Goal: Transaction & Acquisition: Subscribe to service/newsletter

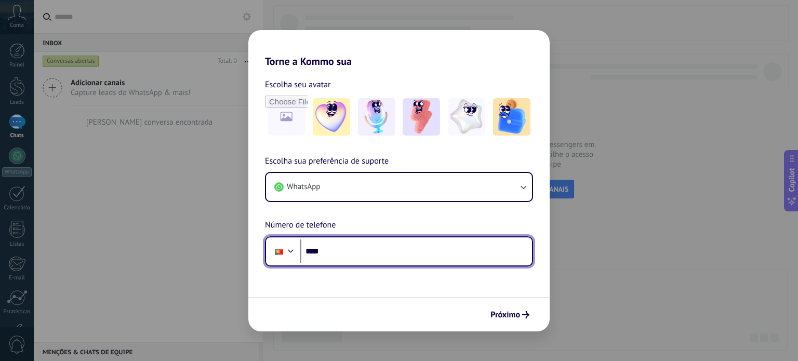
click at [301, 247] on input "****" at bounding box center [416, 251] width 232 height 24
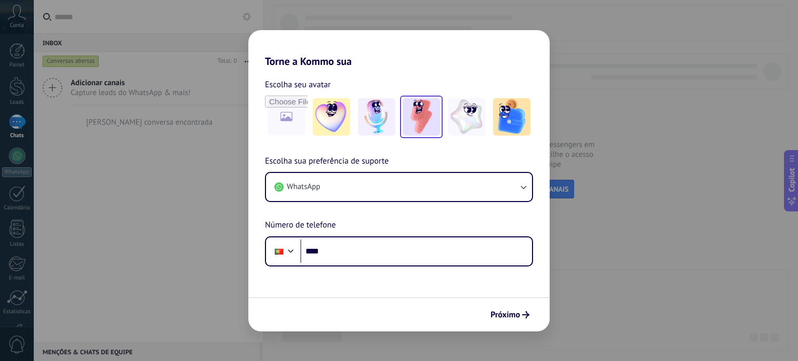
click at [420, 122] on img at bounding box center [420, 116] width 37 height 37
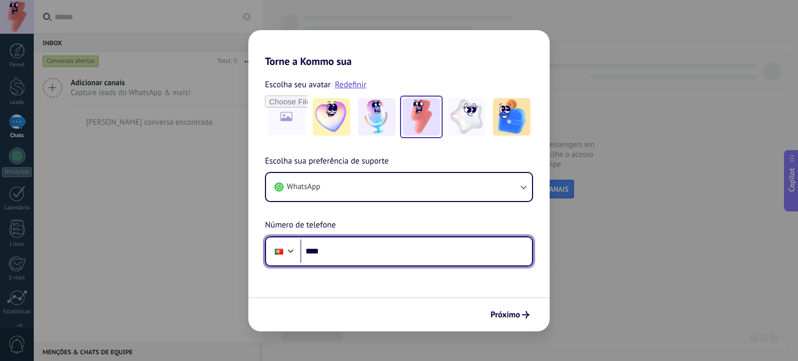
click at [289, 253] on div at bounding box center [291, 250] width 12 height 12
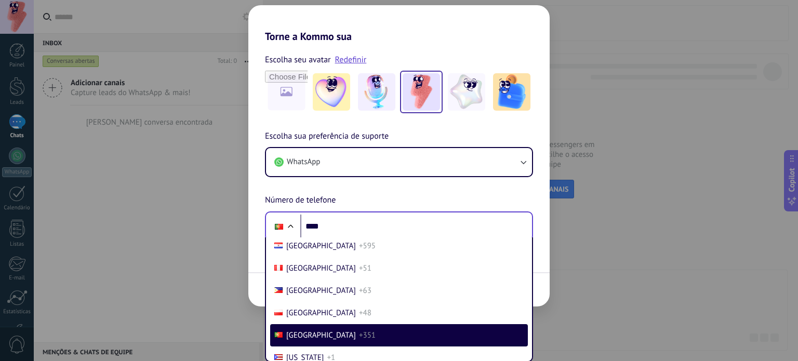
scroll to position [487, 0]
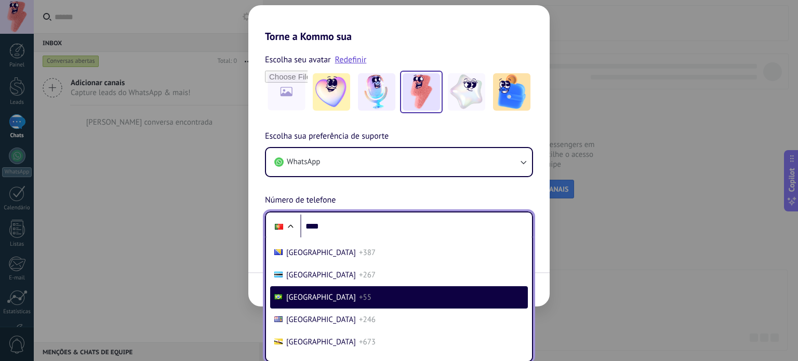
click at [359, 295] on span "+55" at bounding box center [365, 297] width 12 height 10
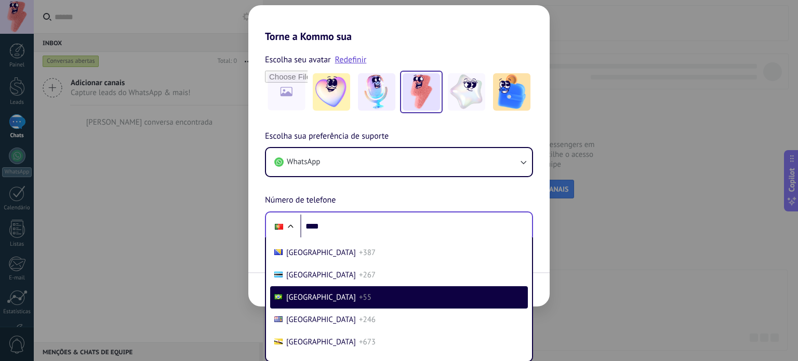
scroll to position [0, 0]
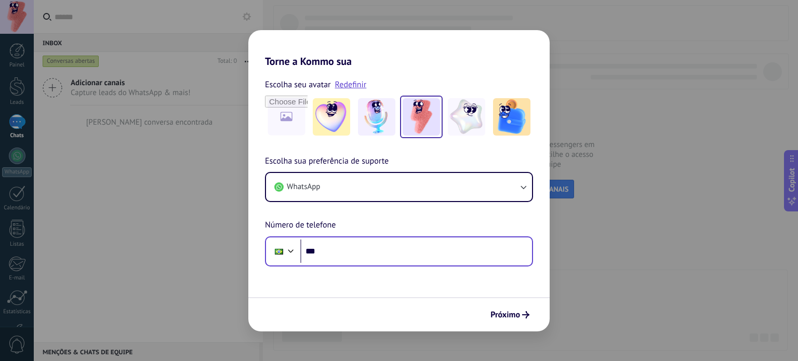
click at [496, 304] on div "Próximo" at bounding box center [398, 314] width 301 height 34
click at [495, 317] on span "Próximo" at bounding box center [505, 314] width 30 height 7
click at [510, 316] on span "Próximo" at bounding box center [505, 314] width 30 height 7
click at [512, 318] on span "Próximo" at bounding box center [505, 314] width 30 height 7
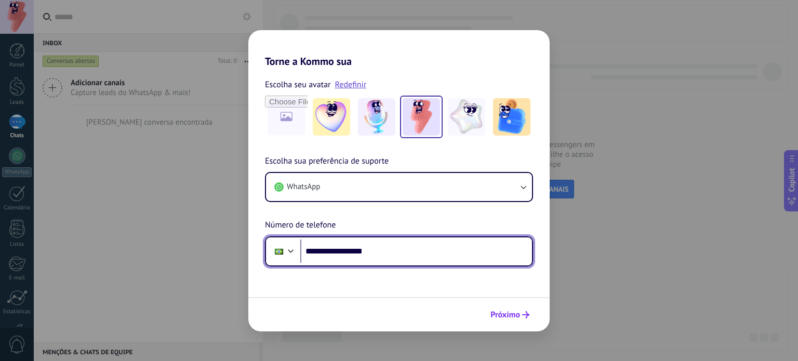
type input "**********"
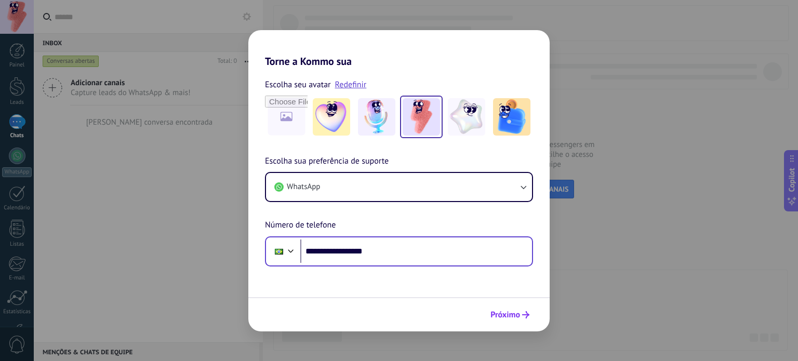
click at [516, 315] on span "Próximo" at bounding box center [505, 314] width 30 height 7
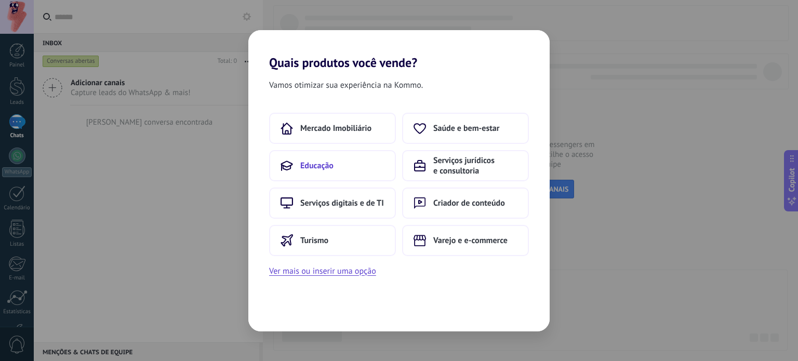
click at [348, 167] on button "Educação" at bounding box center [332, 165] width 127 height 31
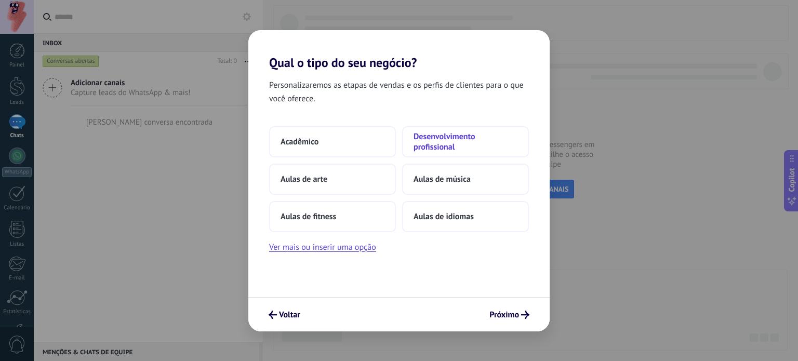
click at [428, 150] on span "Desenvolvimento profissional" at bounding box center [465, 141] width 104 height 21
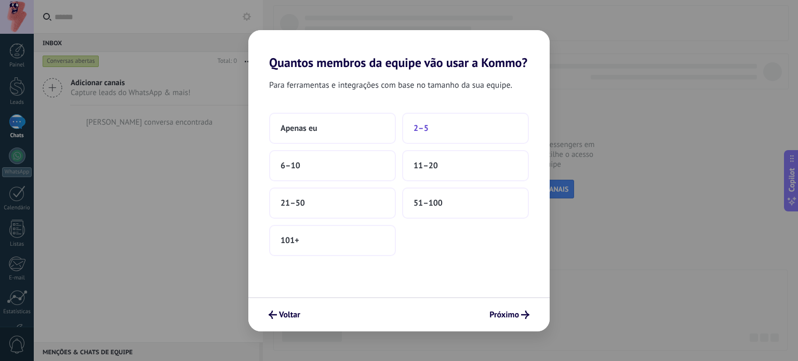
click at [427, 127] on span "2–5" at bounding box center [420, 128] width 15 height 10
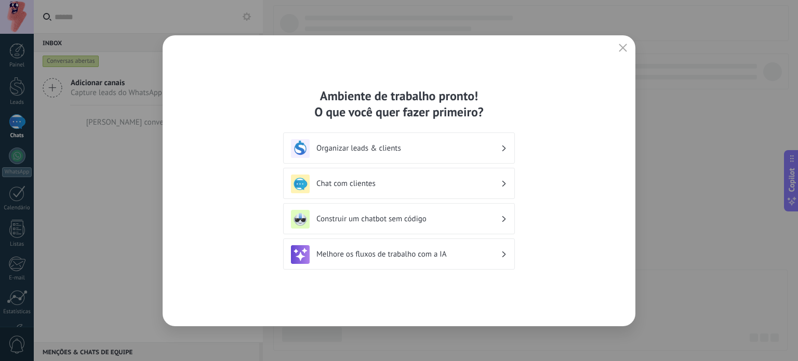
click at [480, 149] on h3 "Organizar leads & clients" at bounding box center [408, 148] width 184 height 10
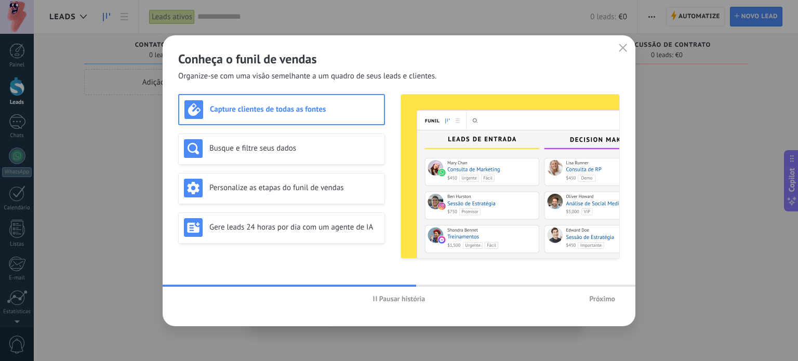
click at [609, 299] on span "Próximo" at bounding box center [602, 298] width 26 height 7
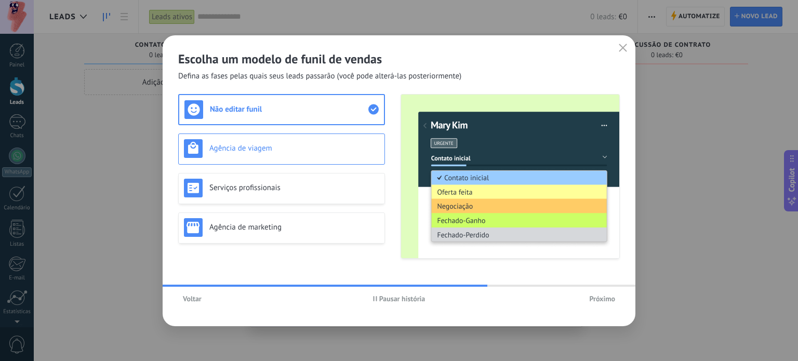
click at [359, 156] on div "Agência de viagem" at bounding box center [281, 148] width 195 height 19
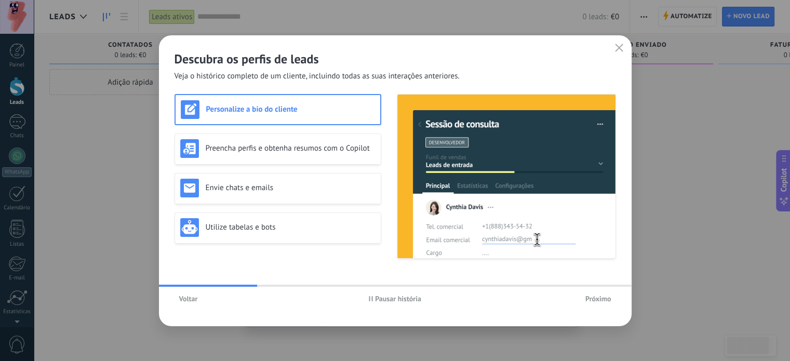
click at [184, 301] on span "Voltar" at bounding box center [188, 298] width 19 height 7
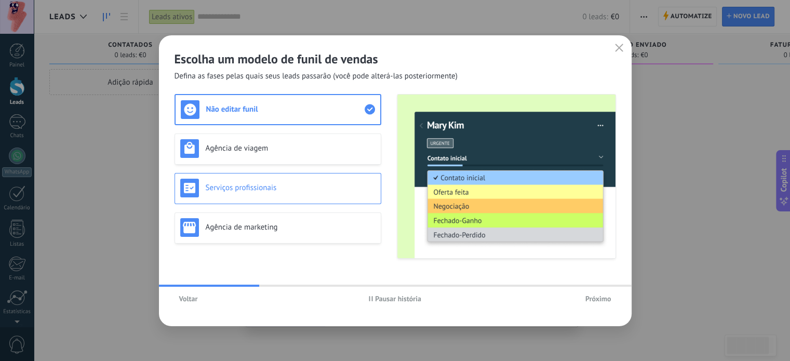
click at [289, 180] on div "Serviços profissionais" at bounding box center [277, 188] width 195 height 19
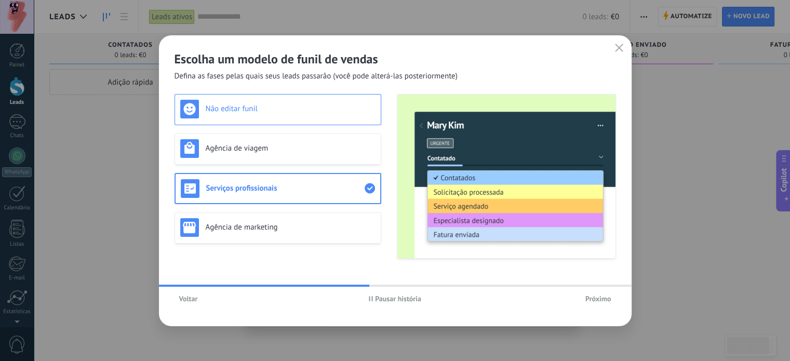
click at [280, 119] on div "Não editar funil" at bounding box center [277, 109] width 207 height 31
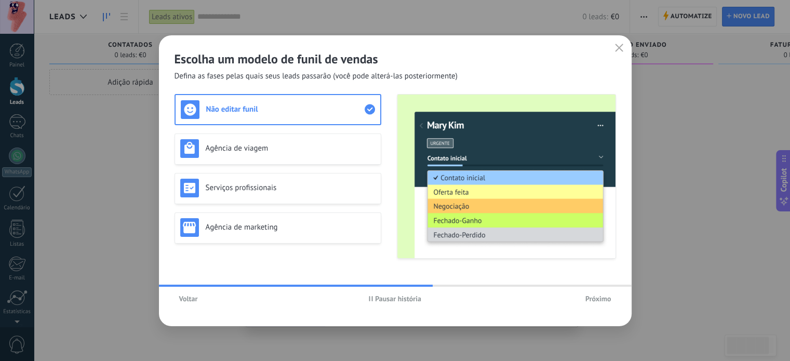
click at [598, 296] on span "Próximo" at bounding box center [598, 298] width 26 height 7
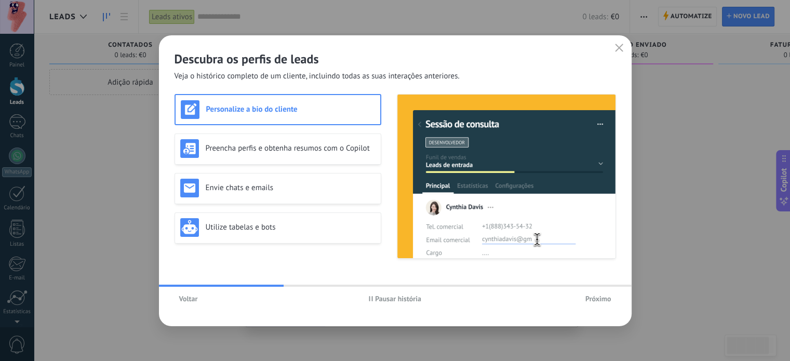
click at [598, 296] on span "Próximo" at bounding box center [598, 298] width 26 height 7
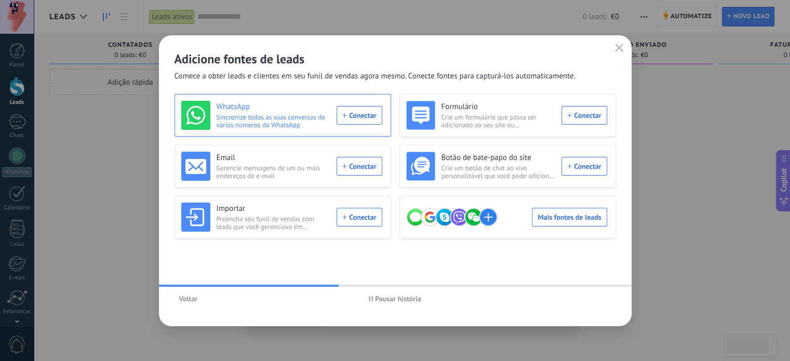
click at [363, 114] on div "WhatsApp Sincronize todas as suas conversas de vários números do WhatsApp Conec…" at bounding box center [281, 115] width 201 height 29
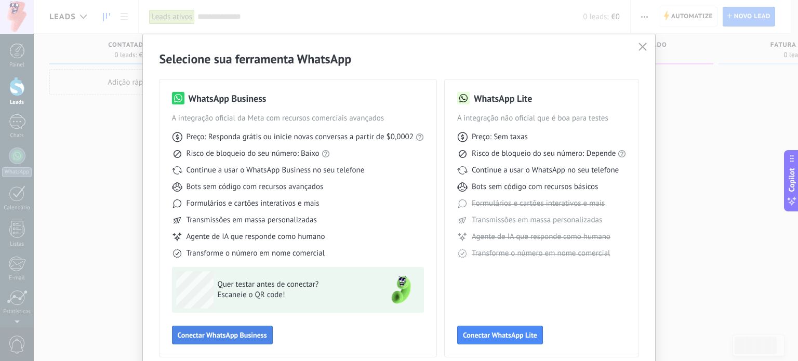
click at [245, 328] on span "Conectar WhatsApp Business" at bounding box center [222, 334] width 89 height 7
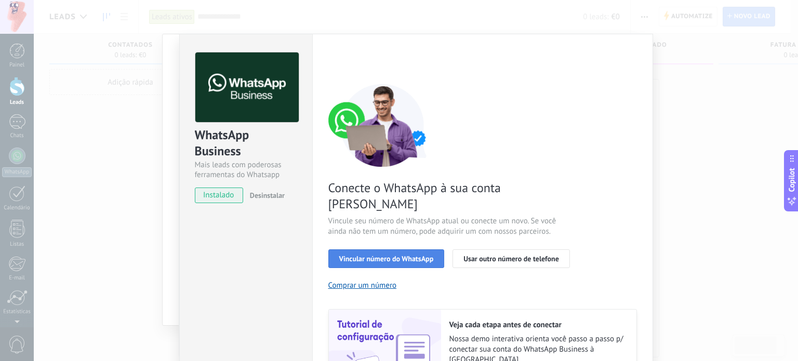
click at [402, 255] on span "Vincular número do WhatsApp" at bounding box center [386, 258] width 95 height 7
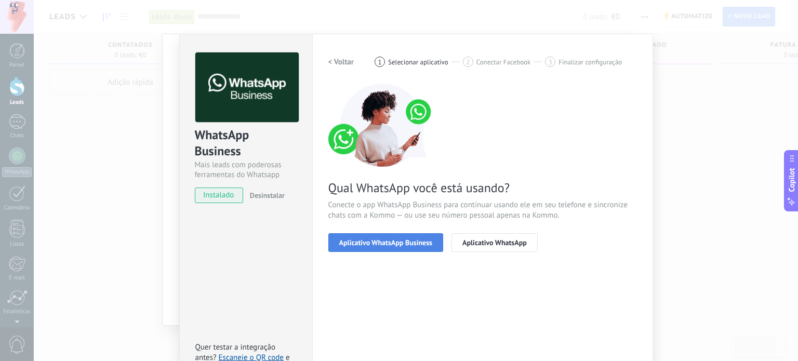
click at [423, 244] on span "Aplicativo WhatsApp Business" at bounding box center [385, 242] width 93 height 7
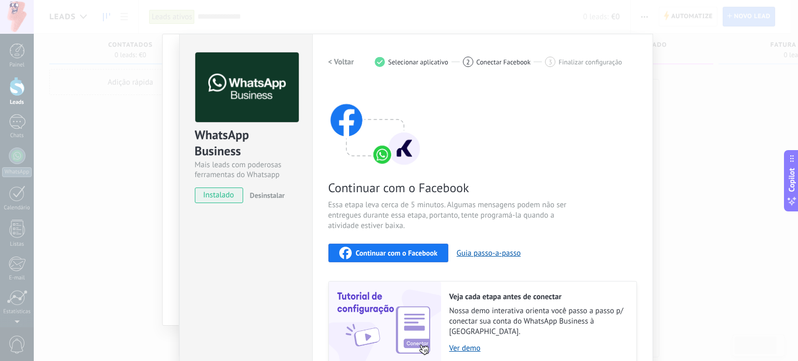
click at [404, 255] on span "Continuar com o Facebook" at bounding box center [397, 252] width 82 height 7
click at [407, 257] on div "Continuar com o Facebook" at bounding box center [388, 253] width 98 height 12
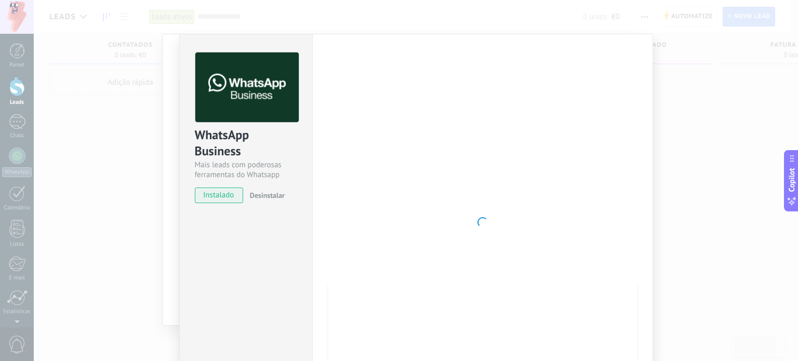
click at [502, 124] on div at bounding box center [482, 222] width 308 height 340
click at [484, 128] on div at bounding box center [482, 222] width 308 height 340
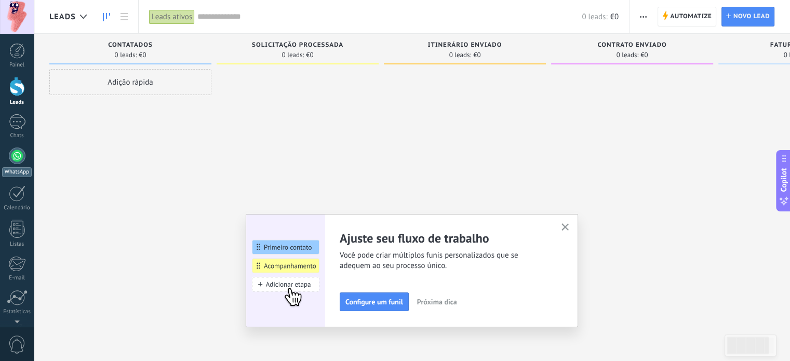
click at [14, 159] on div at bounding box center [17, 155] width 17 height 17
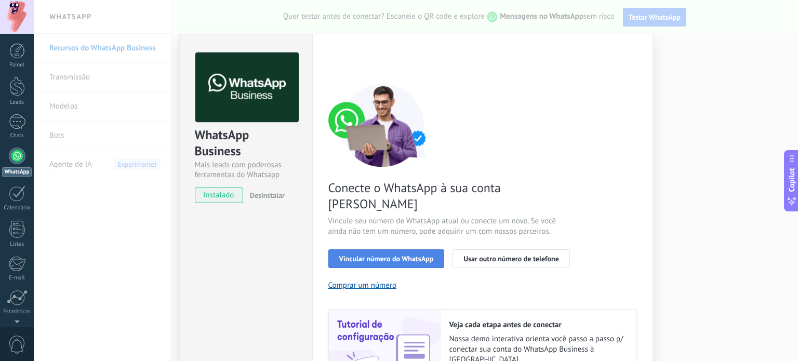
click at [411, 255] on span "Vincular número do WhatsApp" at bounding box center [386, 258] width 95 height 7
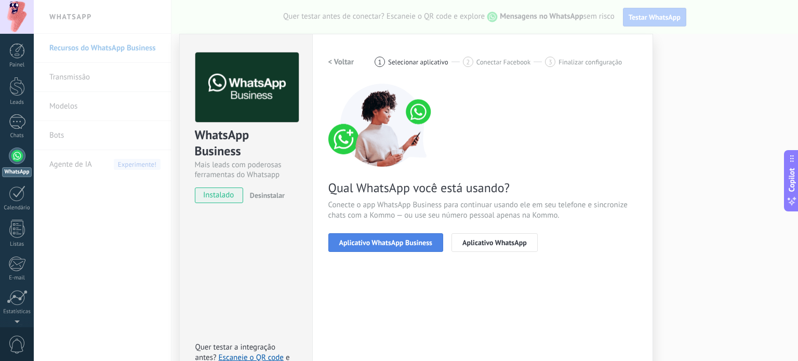
click at [376, 248] on button "Aplicativo WhatsApp Business" at bounding box center [385, 242] width 115 height 19
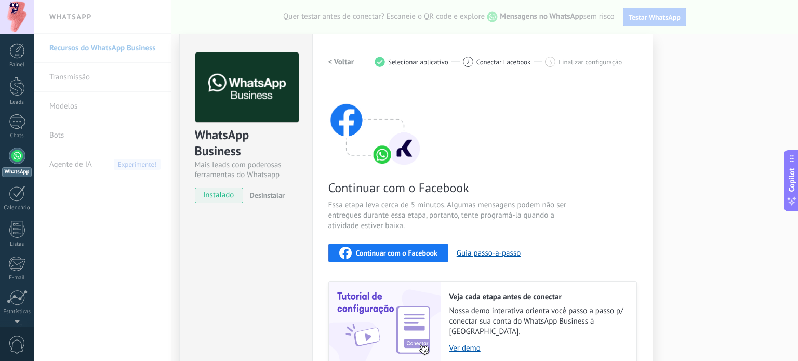
click at [416, 254] on span "Continuar com o Facebook" at bounding box center [397, 252] width 82 height 7
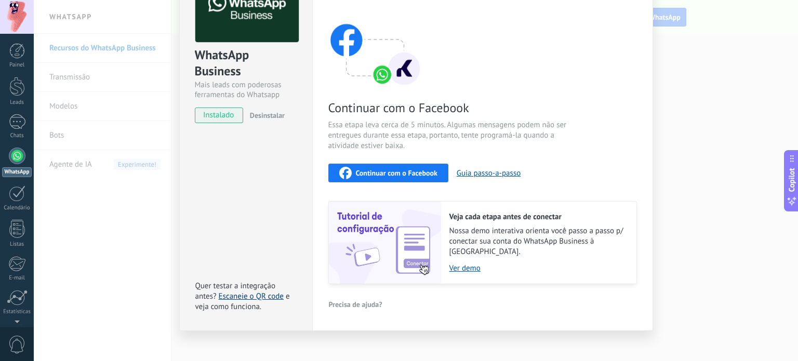
click at [272, 291] on link "Escaneie o QR code" at bounding box center [251, 296] width 65 height 10
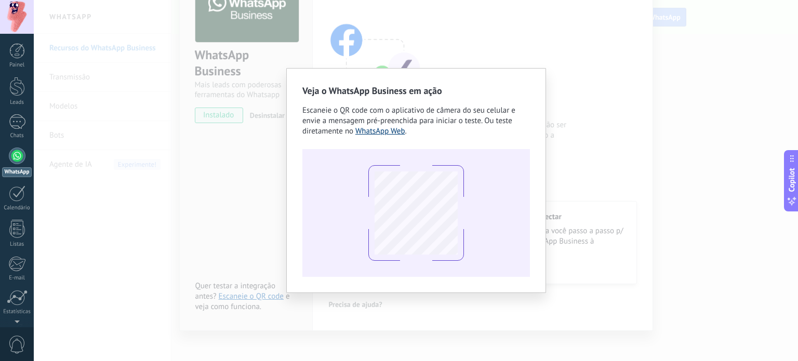
click at [376, 131] on link "WhatsApp Web" at bounding box center [380, 131] width 50 height 10
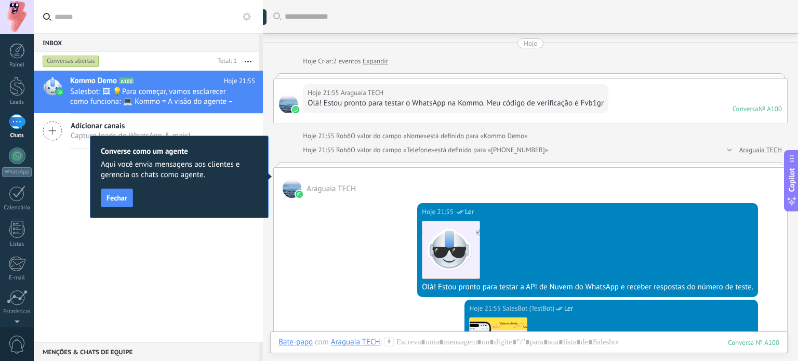
scroll to position [15, 0]
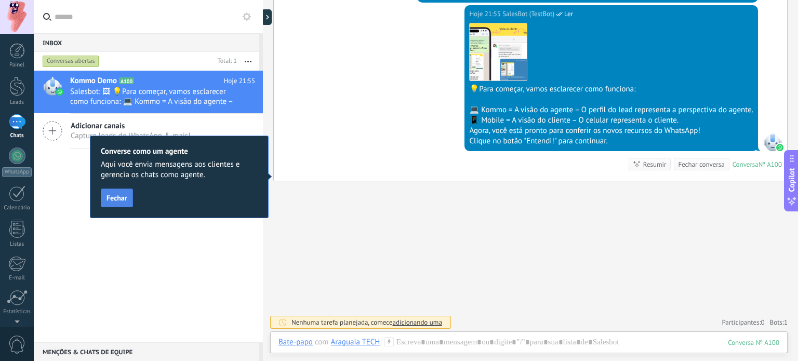
click at [124, 201] on span "Fechar" at bounding box center [116, 197] width 21 height 7
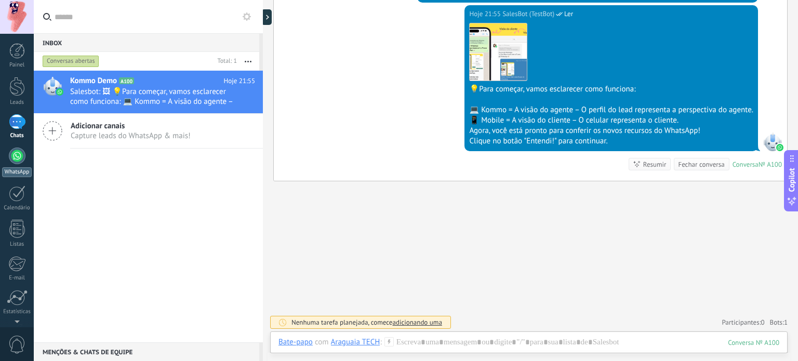
click at [12, 155] on div at bounding box center [17, 155] width 17 height 17
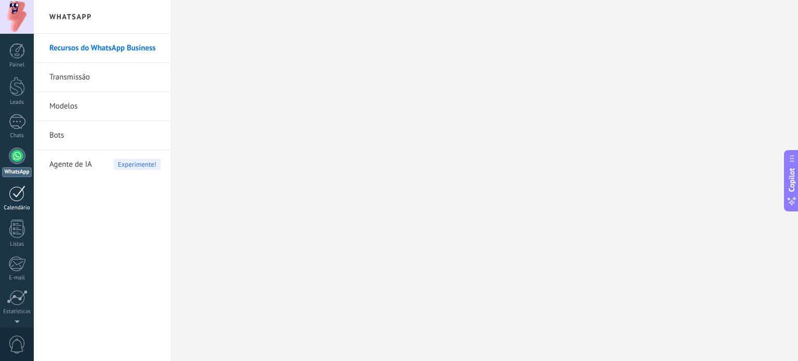
click at [24, 188] on div at bounding box center [17, 193] width 17 height 16
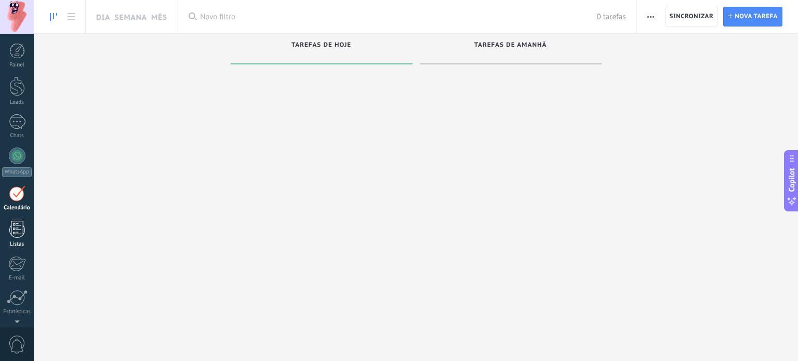
click at [12, 224] on div at bounding box center [17, 229] width 16 height 18
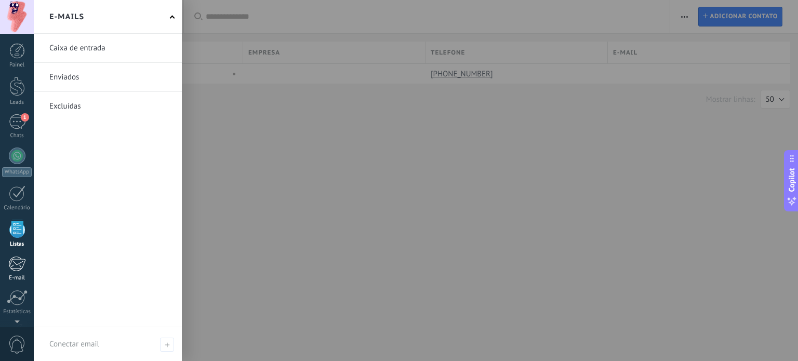
click at [12, 272] on link "E-mail" at bounding box center [17, 268] width 34 height 25
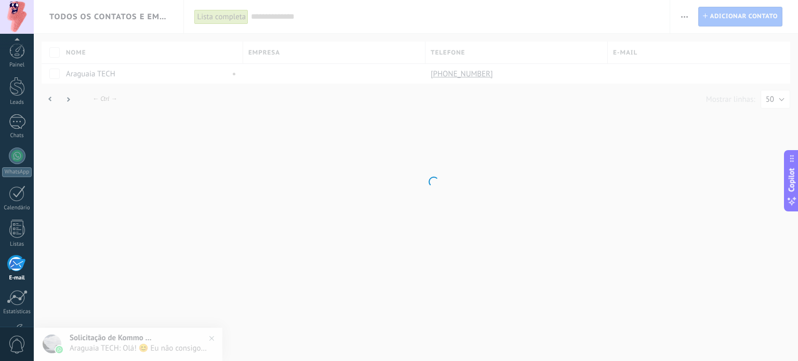
scroll to position [71, 0]
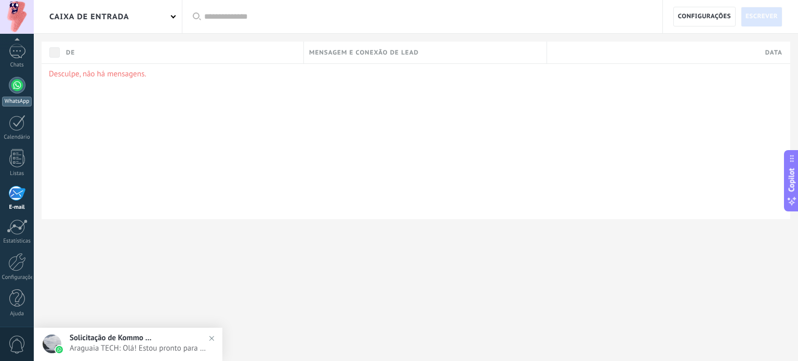
click at [12, 79] on div at bounding box center [17, 85] width 17 height 17
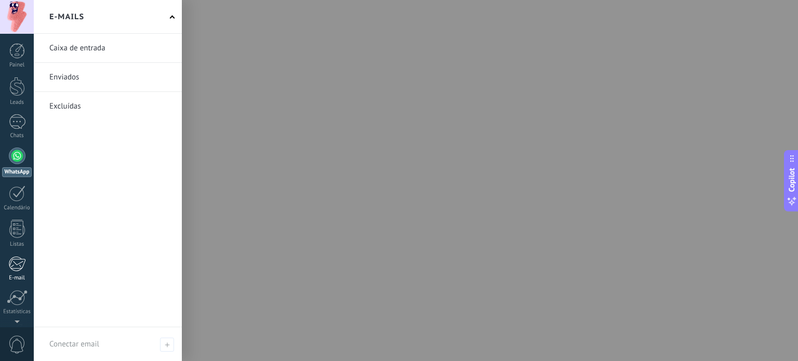
click at [20, 261] on div at bounding box center [16, 264] width 17 height 16
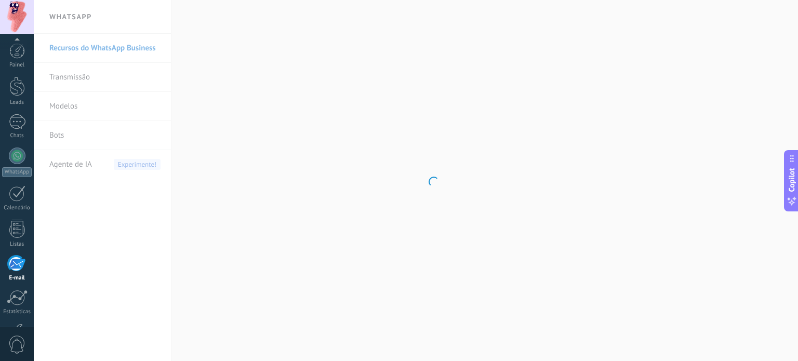
scroll to position [71, 0]
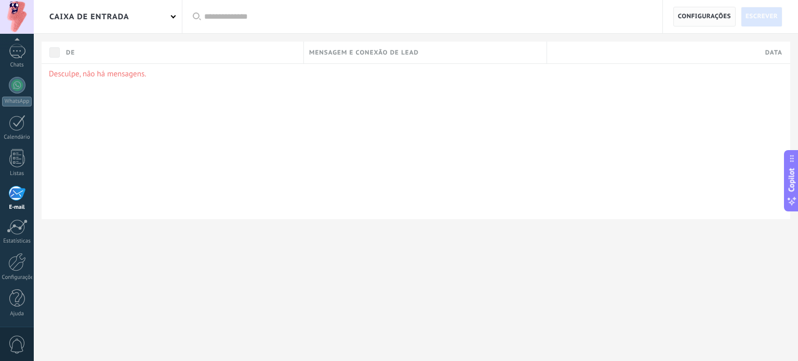
click at [705, 20] on span "Configurações" at bounding box center [704, 16] width 53 height 19
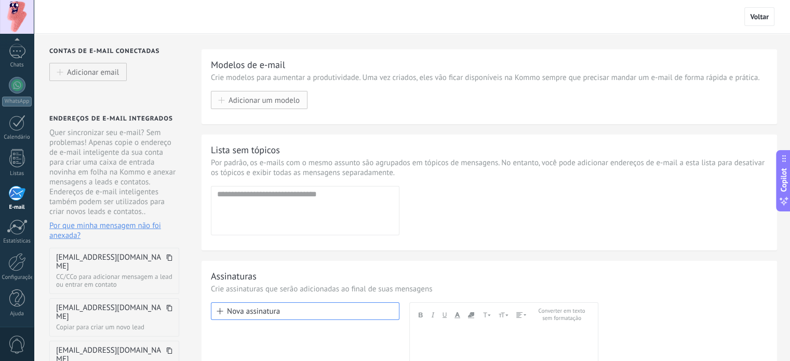
click at [269, 101] on span "Adicionar um modelo" at bounding box center [263, 100] width 71 height 9
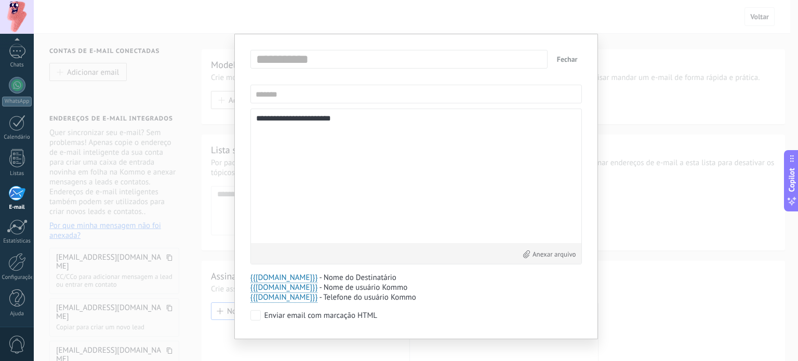
click at [562, 61] on button "Fechar" at bounding box center [566, 59] width 29 height 19
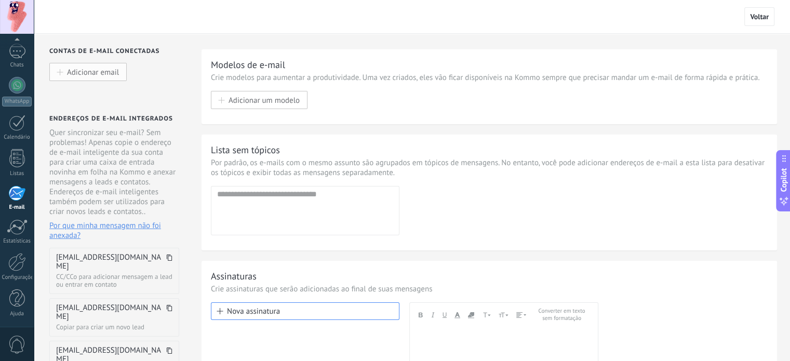
click at [101, 72] on span "Adicionar email" at bounding box center [93, 72] width 52 height 9
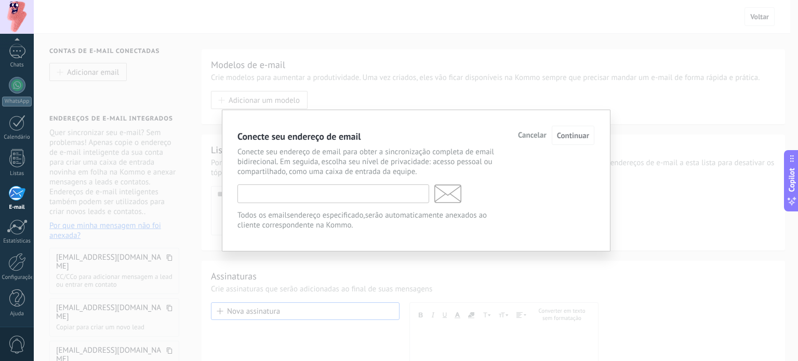
click at [333, 196] on input "text" at bounding box center [333, 193] width 192 height 19
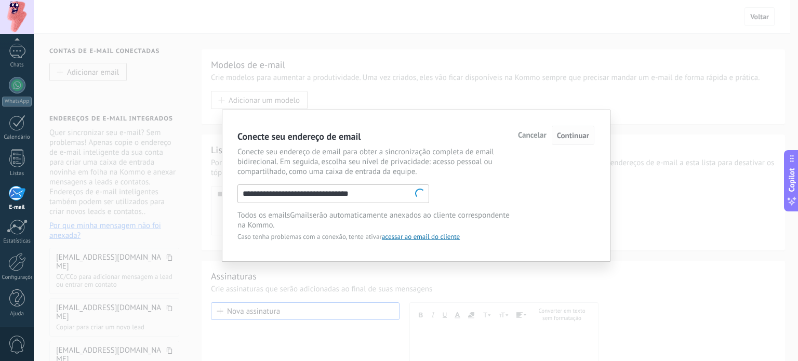
type input "**********"
click at [566, 140] on span "Continuar" at bounding box center [573, 136] width 32 height 10
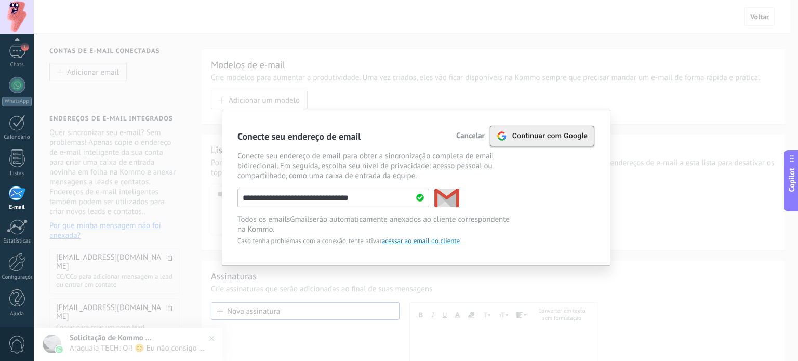
click at [564, 140] on span "Continuar com Google" at bounding box center [549, 136] width 75 height 8
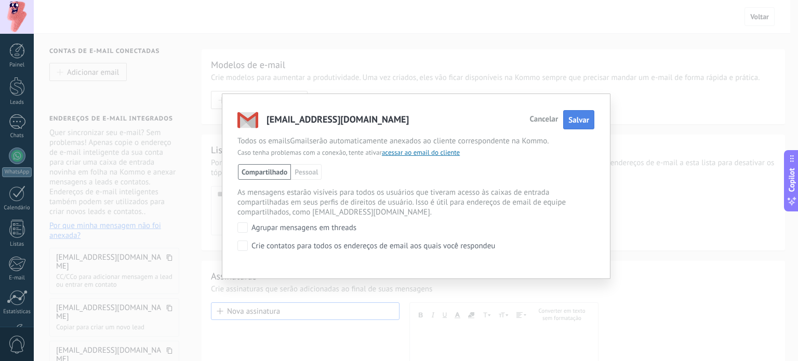
click at [575, 124] on span "Salvar" at bounding box center [578, 120] width 21 height 10
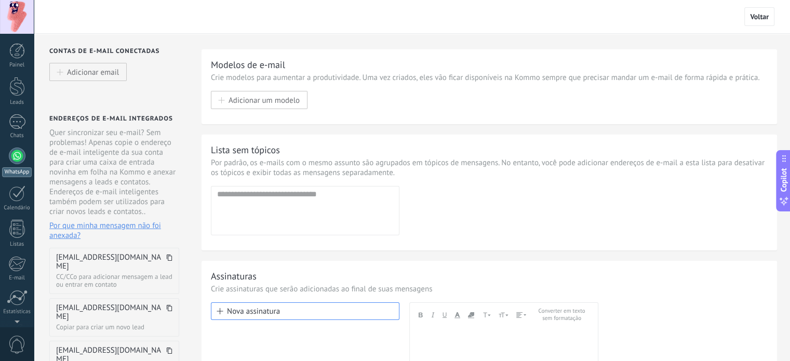
click at [17, 161] on div at bounding box center [17, 155] width 17 height 17
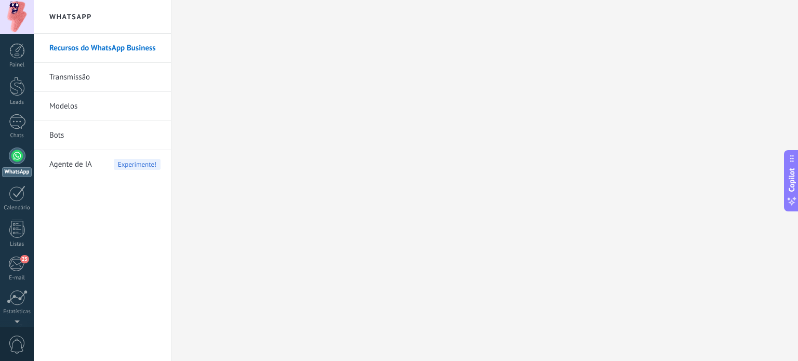
click at [92, 78] on link "Transmissão" at bounding box center [104, 77] width 111 height 29
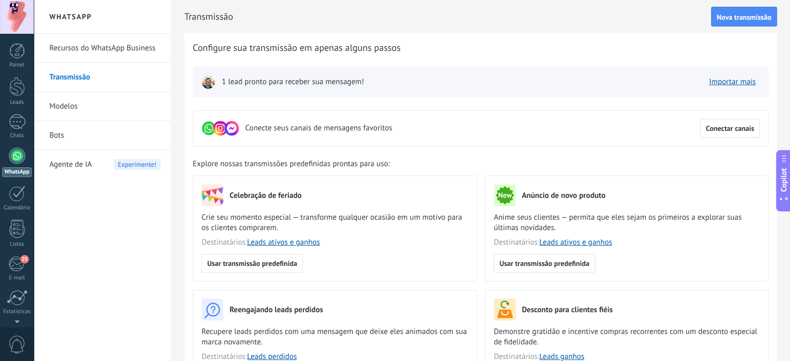
click at [82, 104] on link "Modelos" at bounding box center [104, 106] width 111 height 29
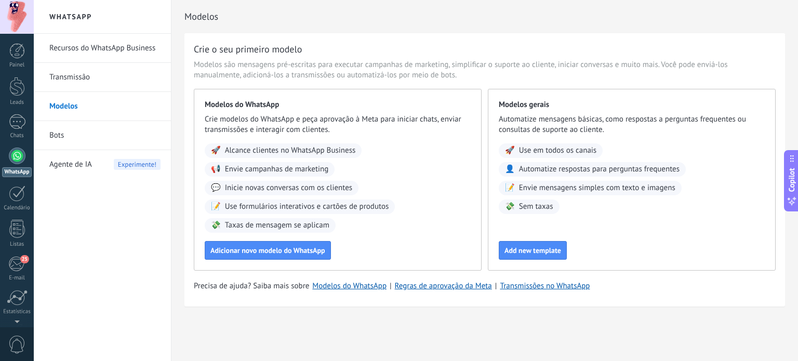
click at [110, 87] on link "Transmissão" at bounding box center [104, 77] width 111 height 29
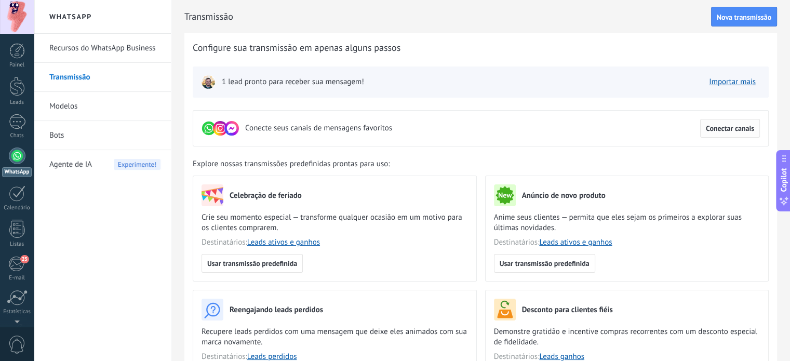
click at [741, 127] on span "Conectar canais" at bounding box center [730, 128] width 48 height 7
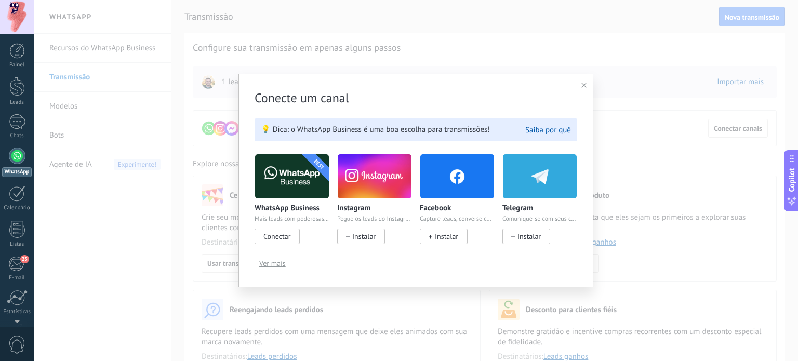
click at [351, 236] on span "Instalar" at bounding box center [361, 236] width 48 height 16
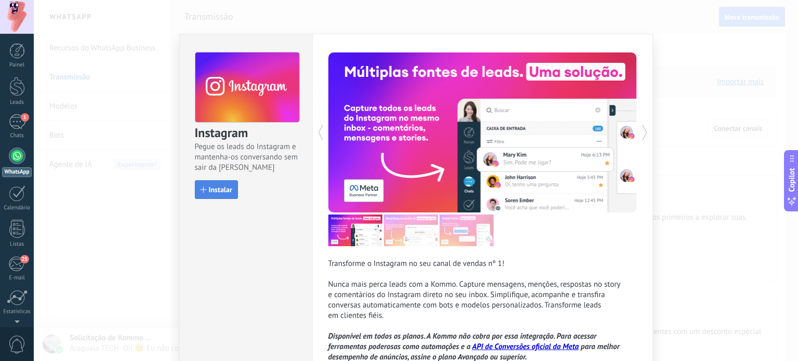
click at [218, 186] on span "Instalar" at bounding box center [220, 189] width 23 height 7
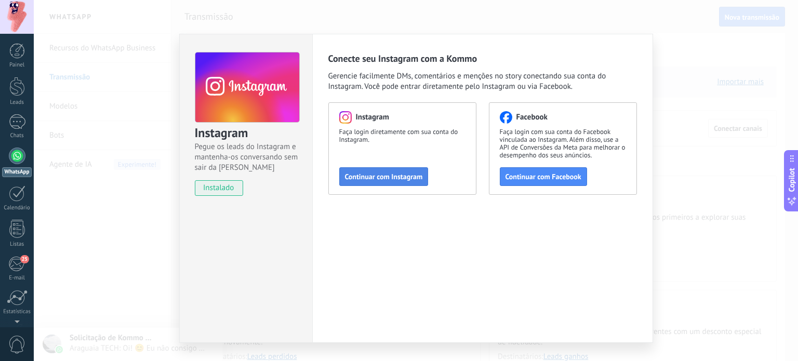
click at [404, 175] on span "Continuar com Instagram" at bounding box center [384, 176] width 78 height 7
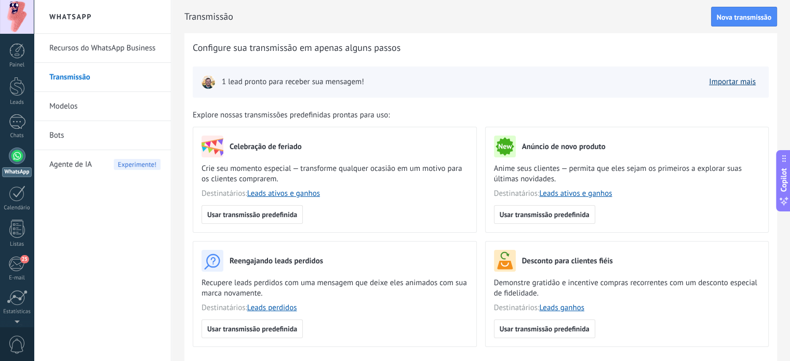
click at [728, 85] on link "Importar mais" at bounding box center [732, 82] width 47 height 10
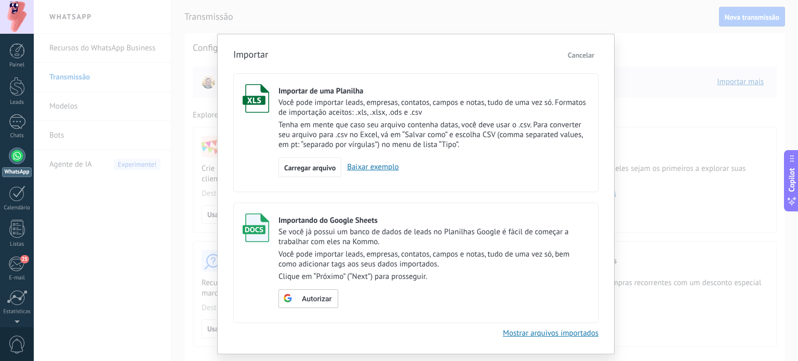
click at [582, 54] on span "Cancelar" at bounding box center [581, 54] width 26 height 9
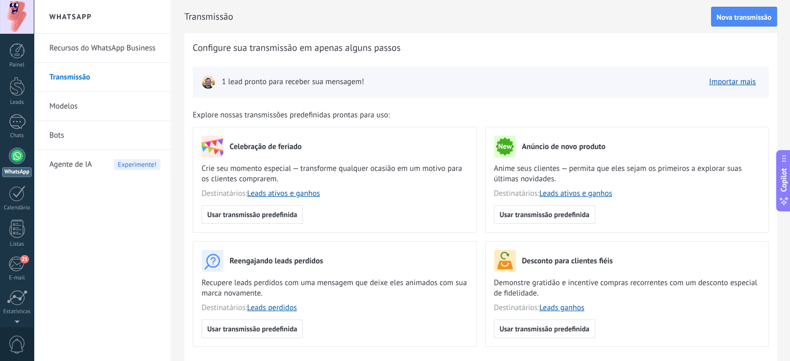
click at [137, 51] on link "Recursos do WhatsApp Business" at bounding box center [104, 48] width 111 height 29
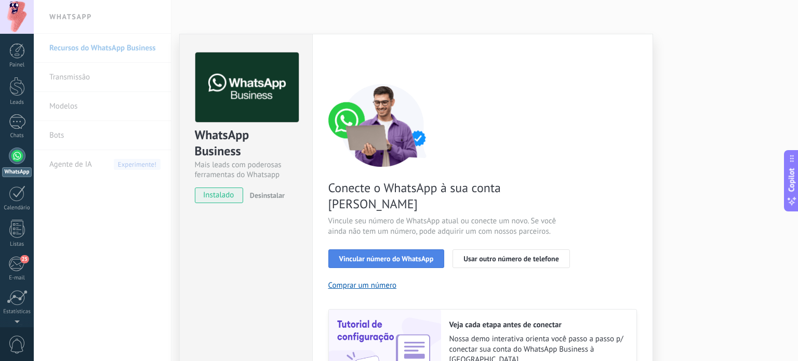
click at [383, 255] on span "Vincular número do WhatsApp" at bounding box center [386, 258] width 95 height 7
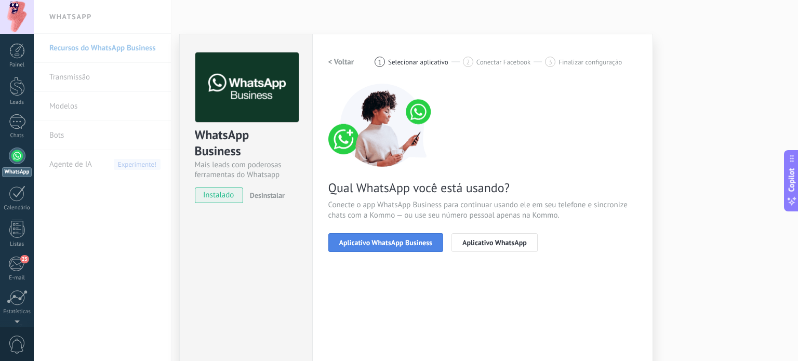
click at [416, 239] on span "Aplicativo WhatsApp Business" at bounding box center [385, 242] width 93 height 7
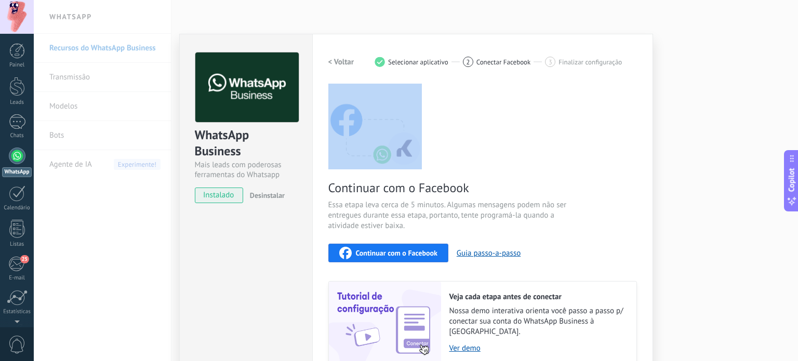
drag, startPoint x: 793, startPoint y: 33, endPoint x: 773, endPoint y: 115, distance: 84.6
click at [773, 115] on div "WhatsApp Business Mais leads com poderosas ferramentas do Whatsapp instalado De…" at bounding box center [416, 180] width 764 height 361
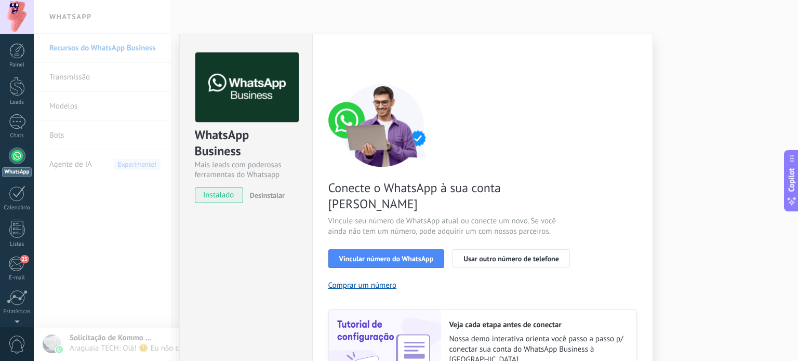
click at [146, 346] on div "WhatsApp Business Mais leads com poderosas ferramentas do Whatsapp instalado De…" at bounding box center [416, 180] width 764 height 361
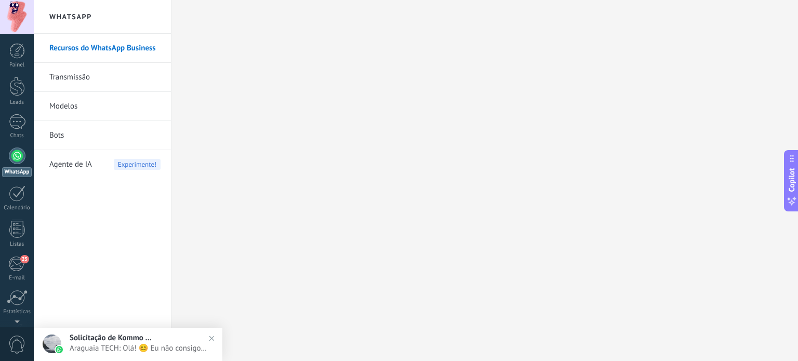
click at [146, 346] on span "Araguaia TECH: Olá! 😊 Eu não consigo visualizar imagens, mas estou aqui para aj…" at bounding box center [139, 348] width 138 height 10
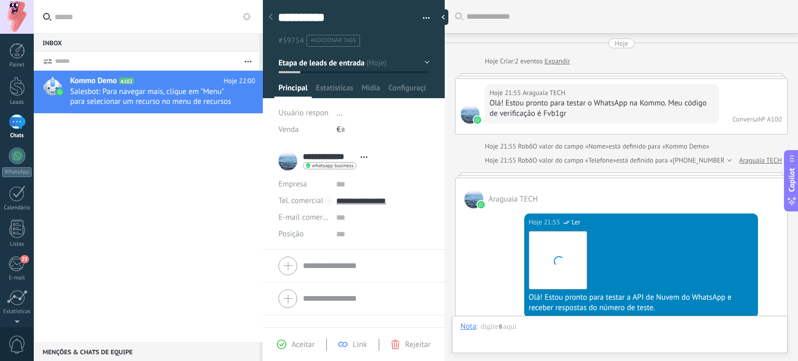
scroll to position [2115, 0]
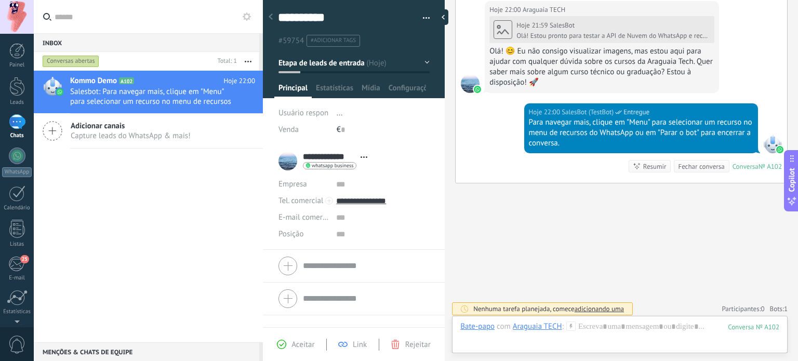
click at [195, 137] on div "Adicionar canais Capture leads do WhatsApp & mais!" at bounding box center [148, 131] width 229 height 35
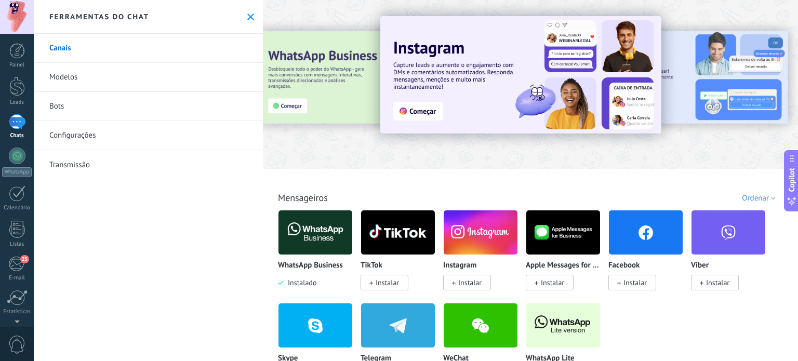
click at [27, 251] on div "Painel Leads 1 Chats WhatsApp Clientes" at bounding box center [17, 220] width 34 height 355
click at [19, 264] on div "25" at bounding box center [16, 264] width 17 height 16
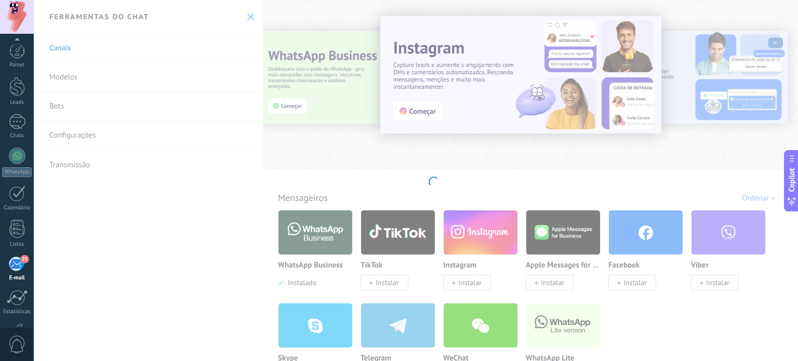
scroll to position [71, 0]
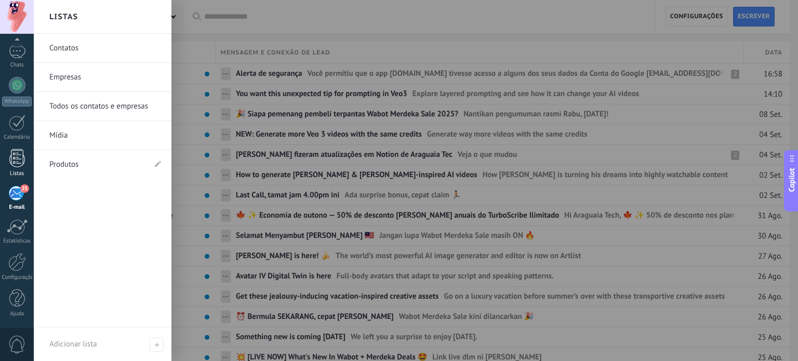
click at [17, 157] on div at bounding box center [17, 158] width 16 height 18
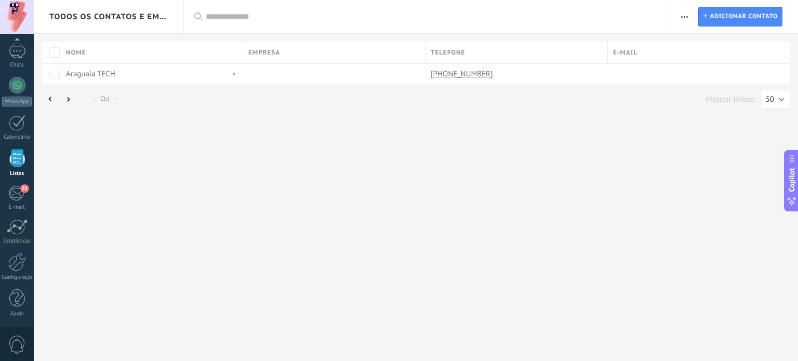
scroll to position [64, 0]
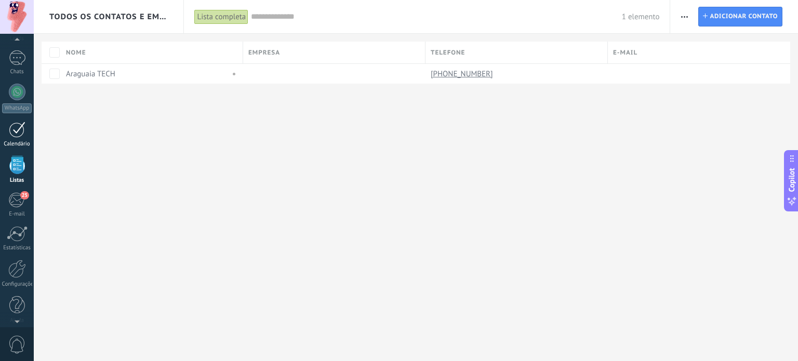
click at [6, 145] on div "Calendário" at bounding box center [17, 144] width 30 height 7
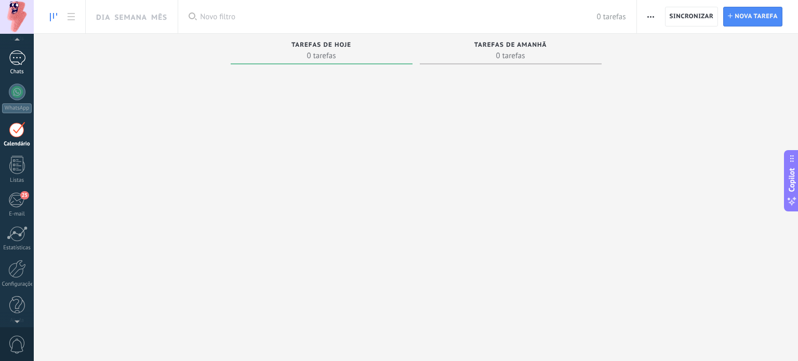
click at [12, 67] on link "1 Chats" at bounding box center [17, 62] width 34 height 25
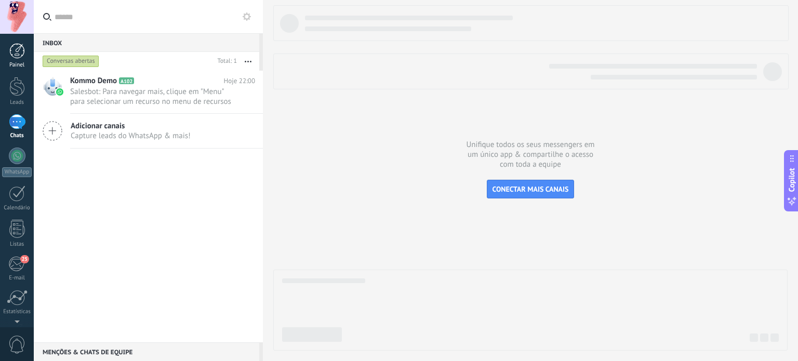
click at [18, 57] on div at bounding box center [17, 51] width 16 height 16
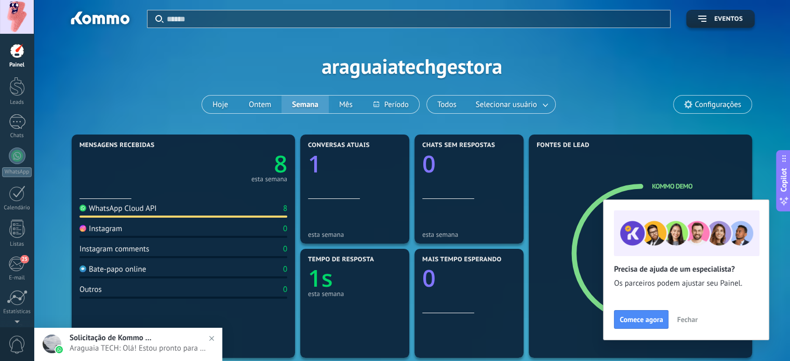
click at [210, 335] on img at bounding box center [211, 338] width 15 height 15
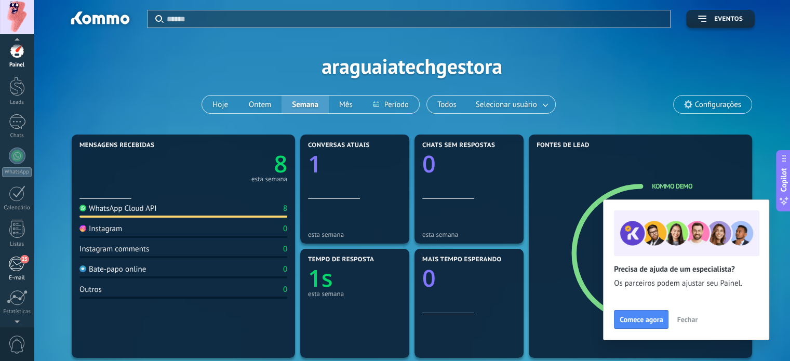
scroll to position [11, 0]
click at [20, 76] on div at bounding box center [17, 74] width 16 height 19
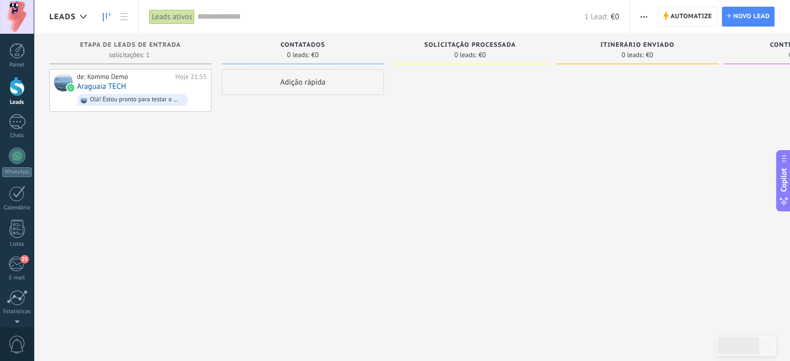
click at [71, 23] on div "Leads" at bounding box center [70, 16] width 43 height 33
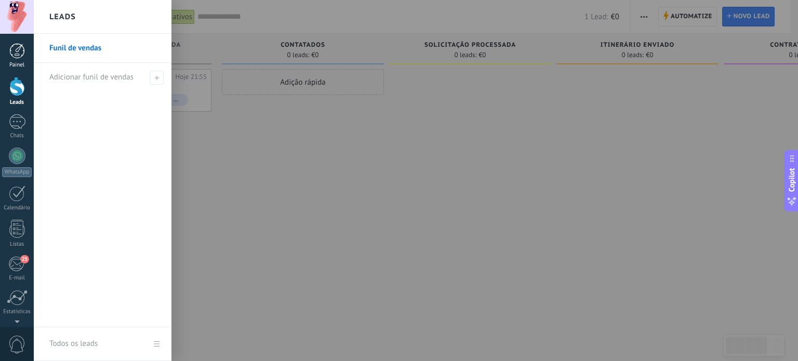
click at [5, 56] on link "Painel" at bounding box center [17, 55] width 34 height 25
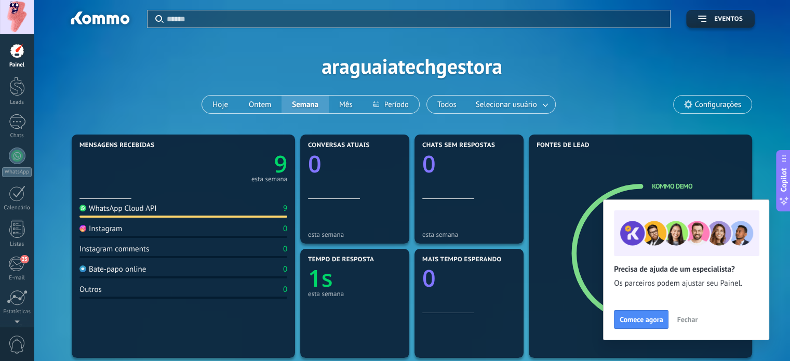
click at [717, 103] on span "Configurações" at bounding box center [718, 104] width 46 height 9
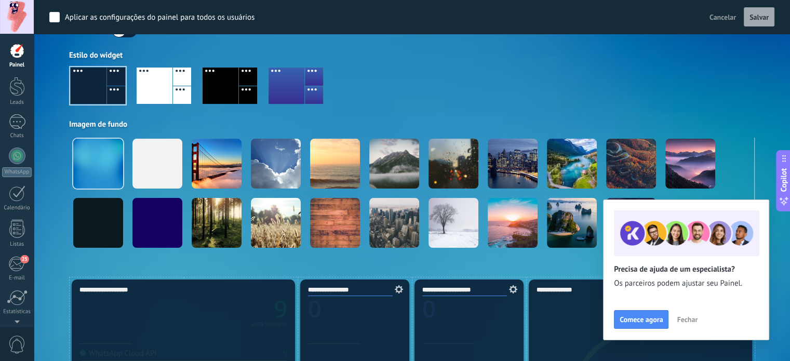
scroll to position [59, 0]
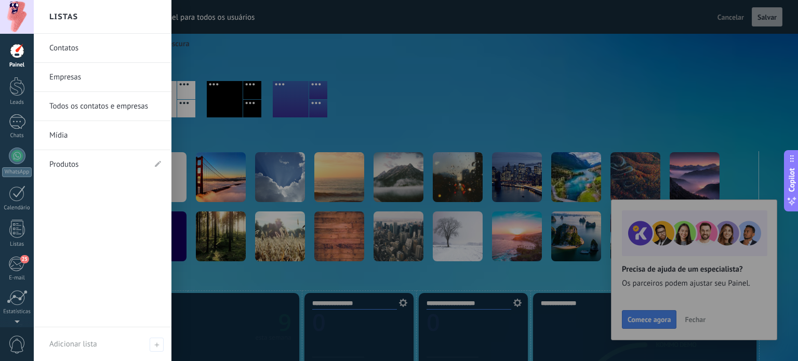
click at [99, 112] on link "Todos os contatos e empresas" at bounding box center [105, 106] width 112 height 29
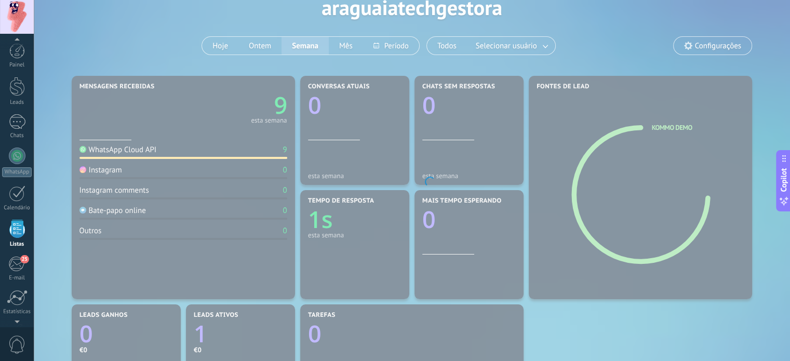
scroll to position [64, 0]
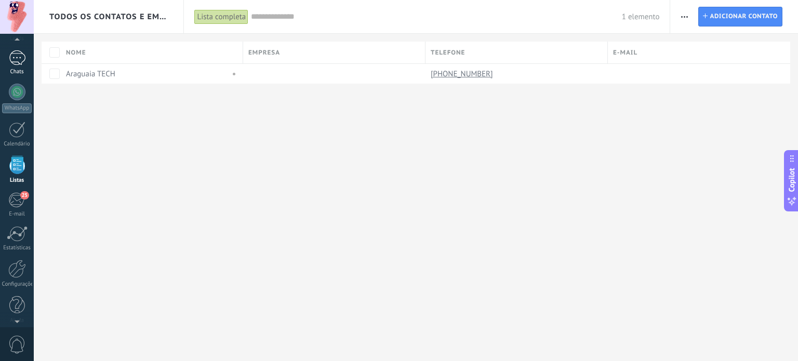
click at [19, 64] on div "1" at bounding box center [17, 57] width 17 height 15
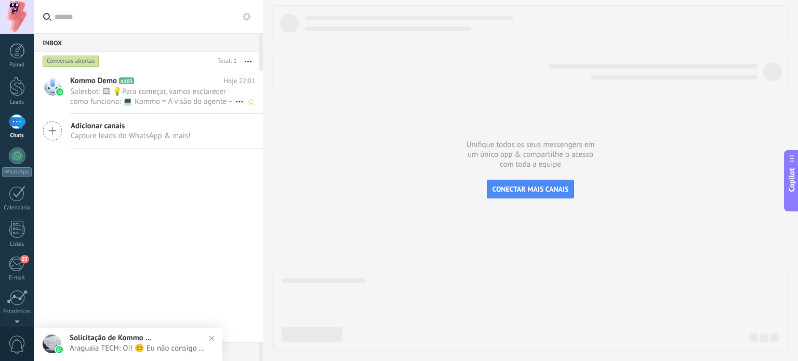
click at [120, 84] on span "A103" at bounding box center [126, 80] width 15 height 7
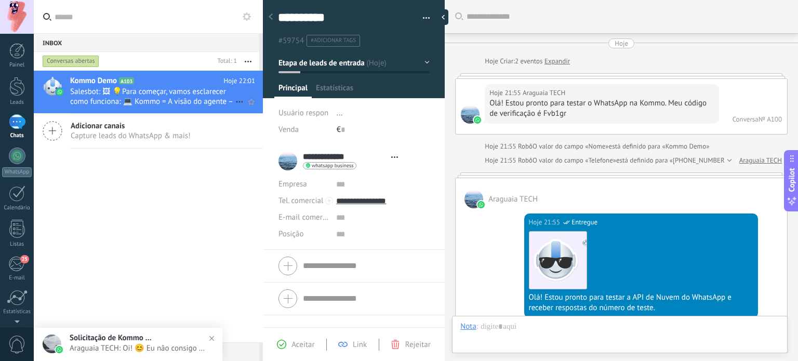
type textarea "**********"
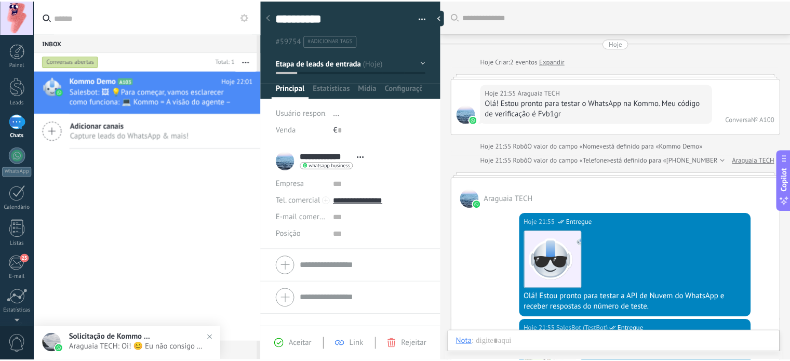
scroll to position [2683, 0]
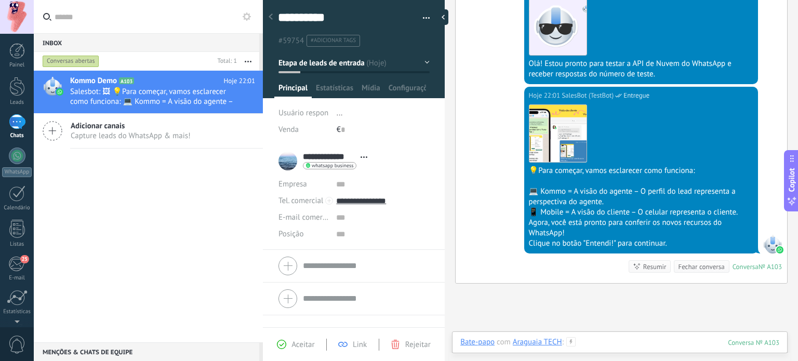
click at [594, 342] on div at bounding box center [619, 352] width 319 height 31
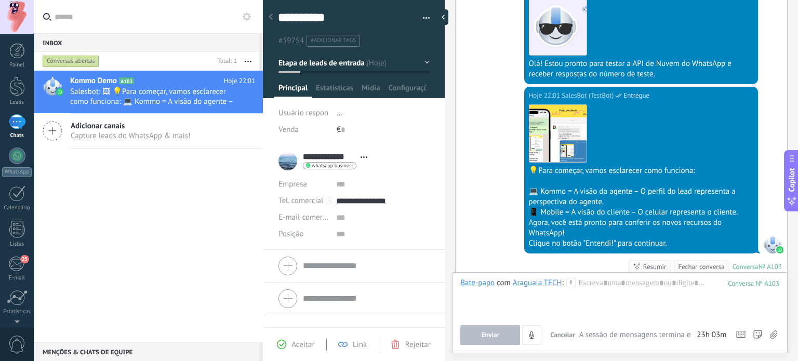
click at [515, 211] on div "Hoje 22:01 SalesBot (TestBot) Entregue Download 💡Para começar, vamos esclarecer…" at bounding box center [620, 185] width 331 height 196
click at [15, 67] on div "Painel" at bounding box center [17, 65] width 30 height 7
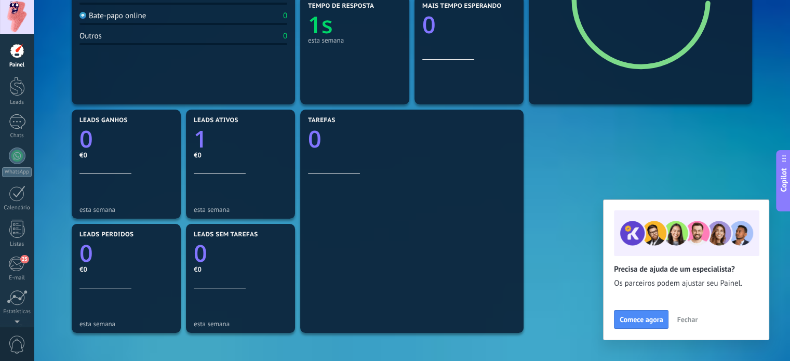
scroll to position [248, 0]
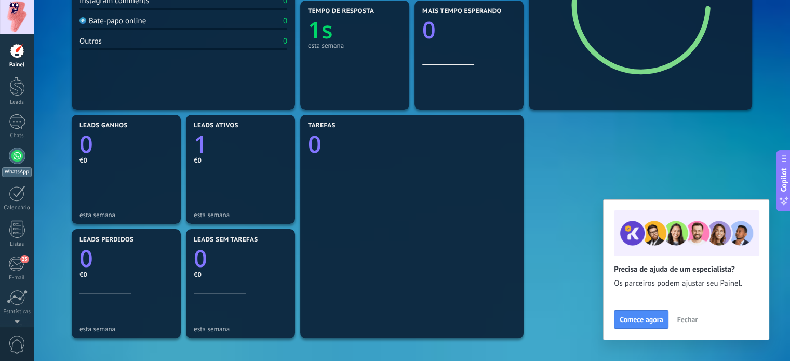
click at [16, 174] on div "WhatsApp" at bounding box center [17, 172] width 30 height 10
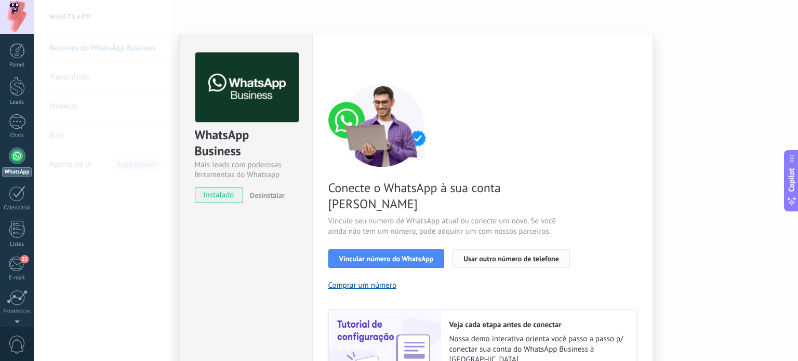
click at [481, 255] on span "Usar outro número de telefone" at bounding box center [511, 258] width 96 height 7
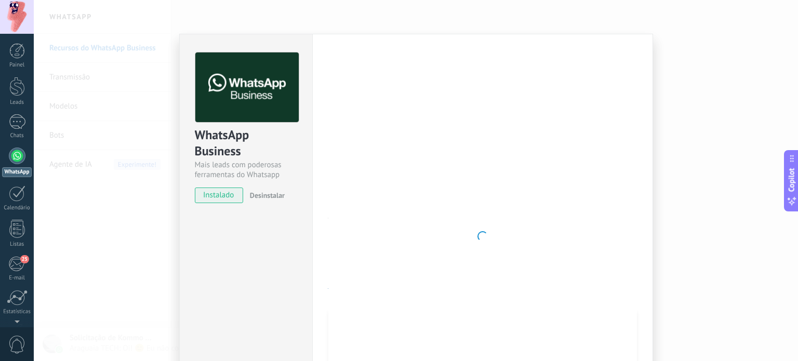
click at [223, 195] on span "instalado" at bounding box center [218, 195] width 47 height 16
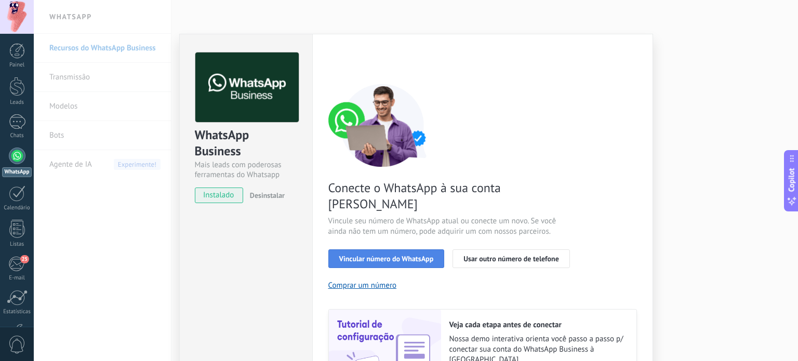
click at [426, 249] on button "Vincular número do WhatsApp" at bounding box center [386, 258] width 116 height 19
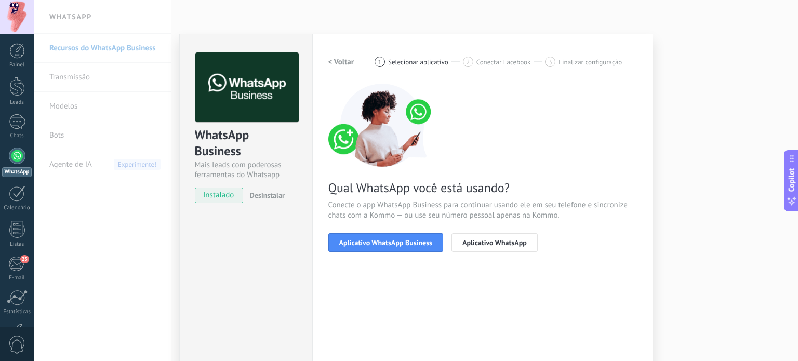
click at [322, 65] on div "Configurações Autorização This tab logs the users who have granted integration …" at bounding box center [482, 213] width 341 height 358
click at [334, 63] on h2 "< Voltar" at bounding box center [341, 62] width 26 height 10
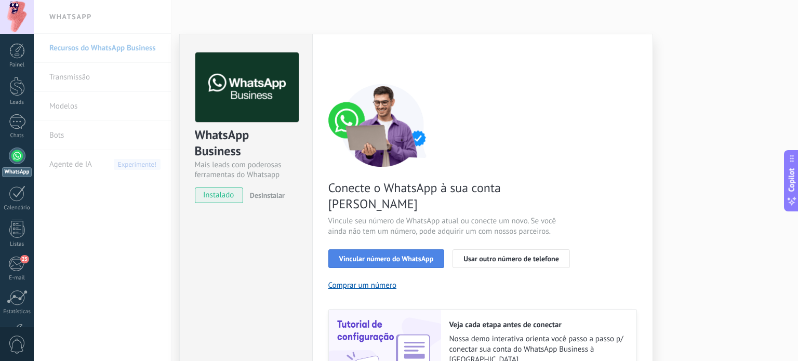
click at [381, 255] on span "Vincular número do WhatsApp" at bounding box center [386, 258] width 95 height 7
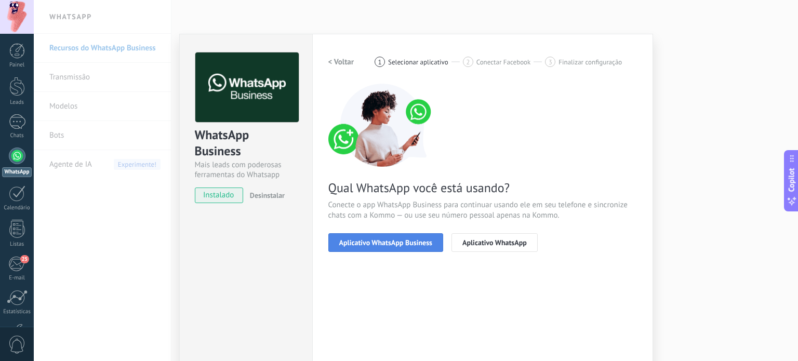
click at [393, 242] on span "Aplicativo WhatsApp Business" at bounding box center [385, 242] width 93 height 7
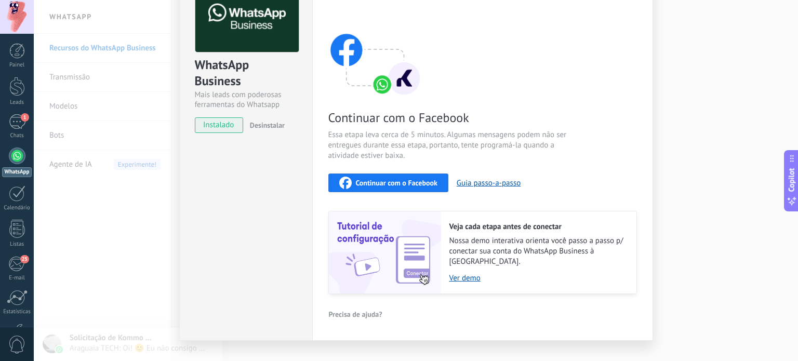
scroll to position [80, 0]
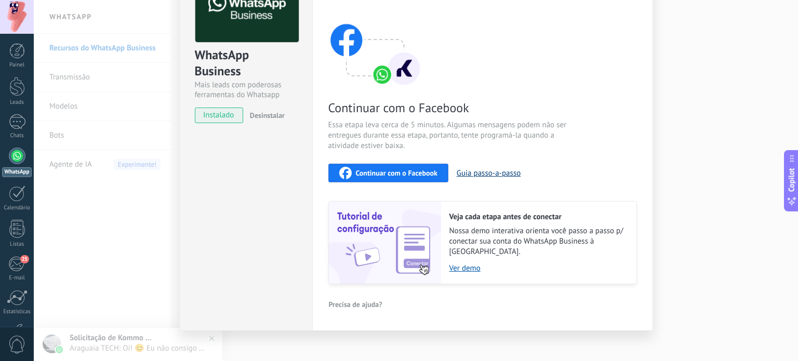
click at [488, 172] on button "Guia passo-a-passo" at bounding box center [488, 173] width 64 height 10
click at [403, 170] on span "Continuar com o Facebook" at bounding box center [397, 172] width 82 height 7
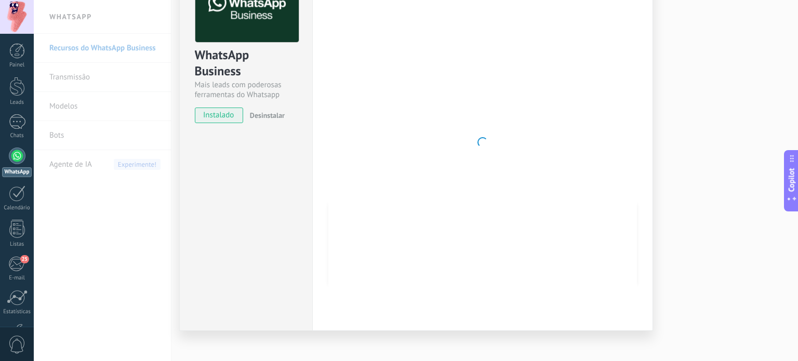
click at [776, 97] on div "WhatsApp Business Mais leads com poderosas ferramentas do Whatsapp instalado De…" at bounding box center [416, 180] width 764 height 361
